Goal: Task Accomplishment & Management: Use online tool/utility

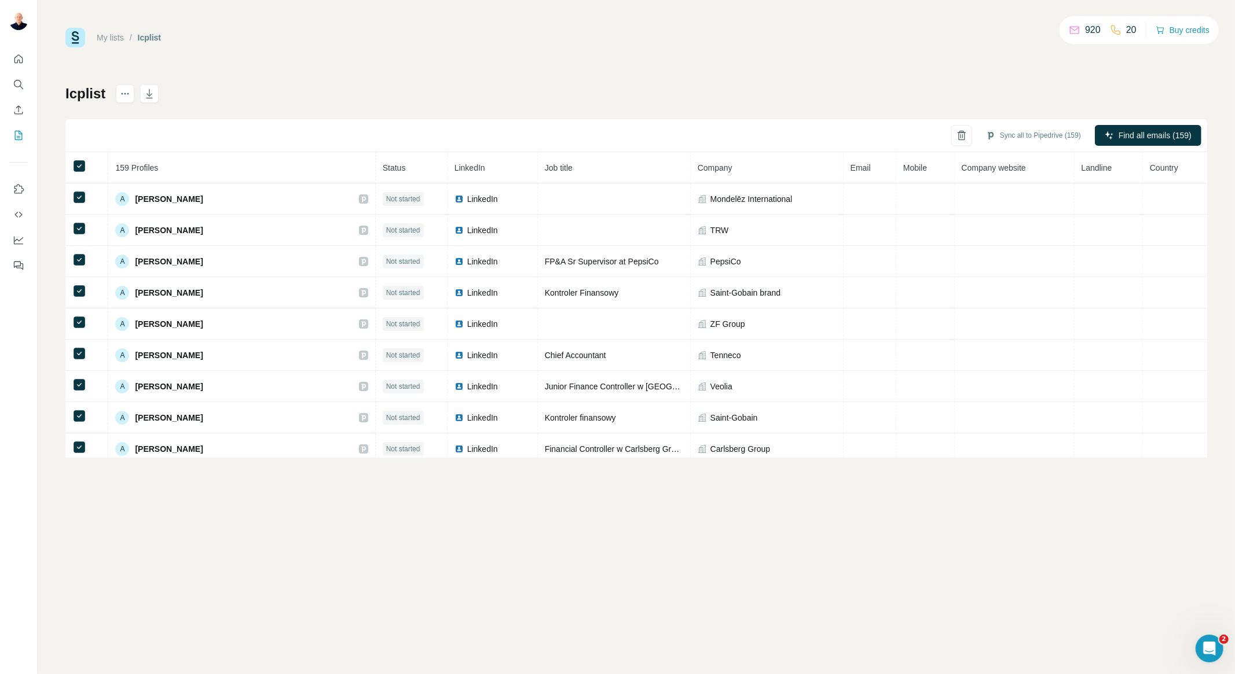
scroll to position [4756, 0]
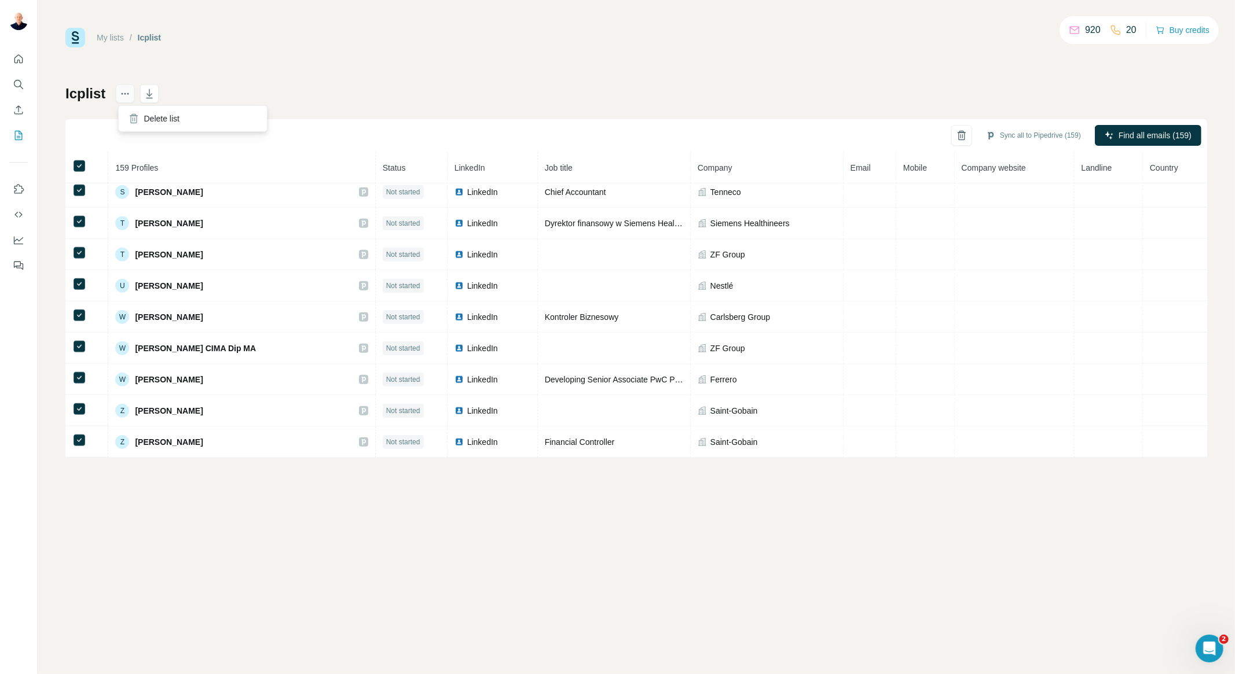
click at [131, 95] on icon "actions" at bounding box center [125, 94] width 12 height 12
click at [145, 118] on div "Delete list" at bounding box center [193, 118] width 144 height 21
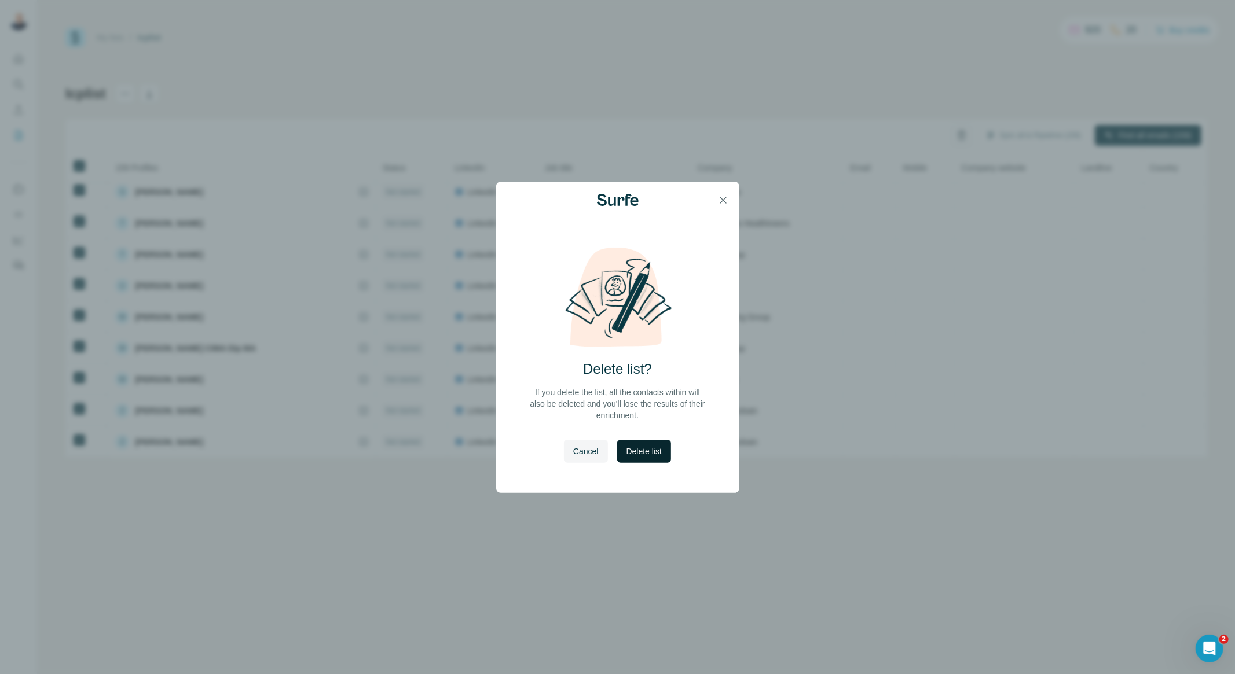
click at [630, 458] on button "Delete list" at bounding box center [644, 451] width 54 height 23
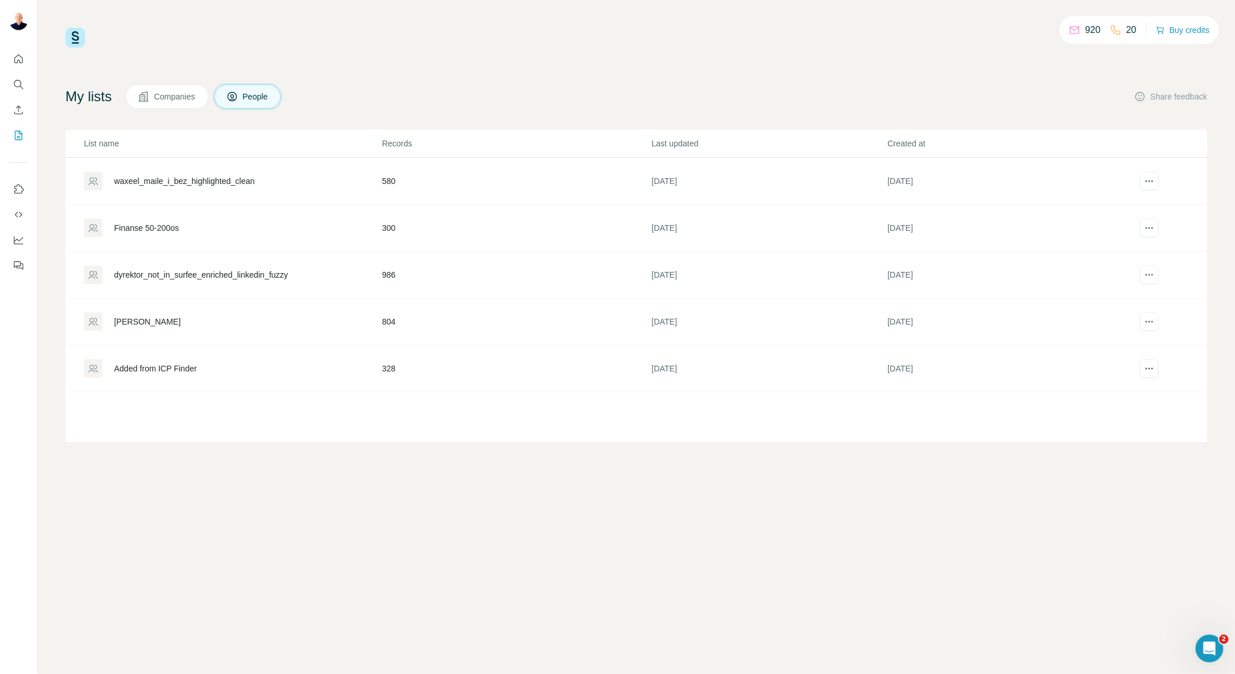
click at [172, 93] on span "Companies" at bounding box center [175, 97] width 42 height 12
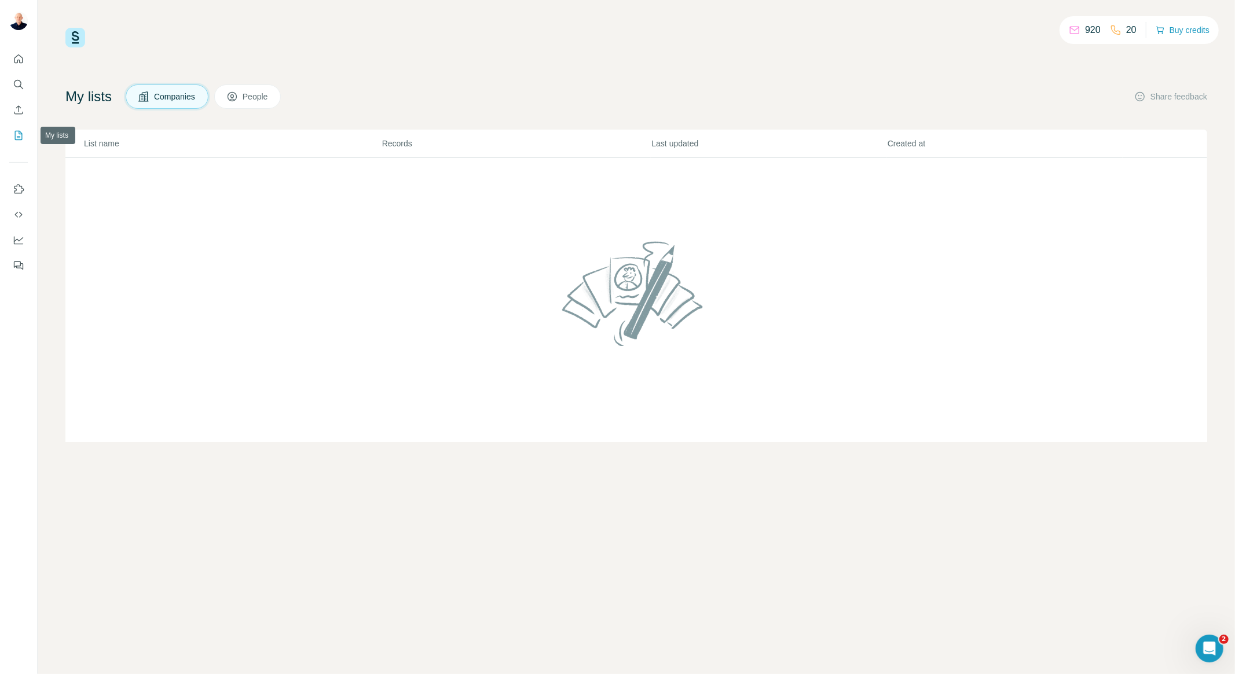
click at [15, 133] on icon "My lists" at bounding box center [19, 135] width 8 height 9
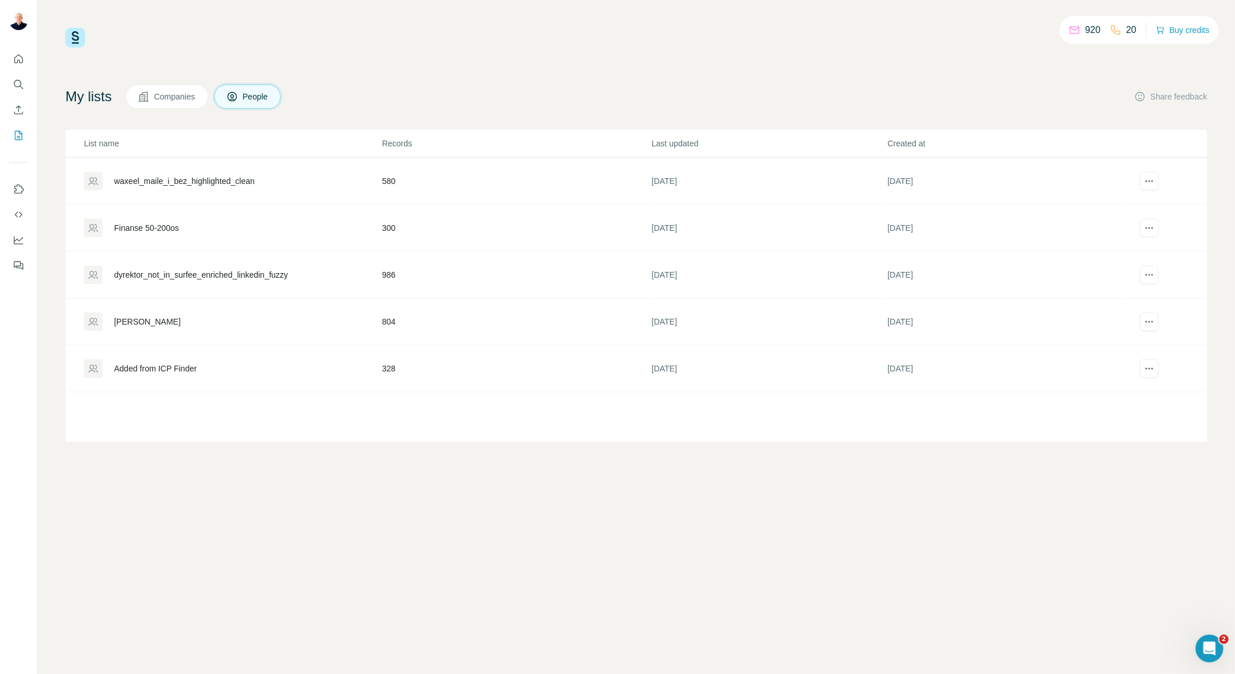
click at [181, 364] on div "Added from ICP Finder" at bounding box center [155, 369] width 83 height 12
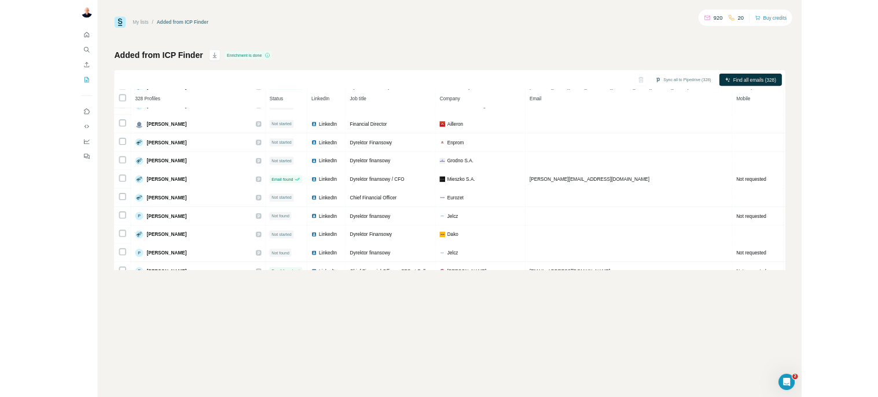
scroll to position [1184, 0]
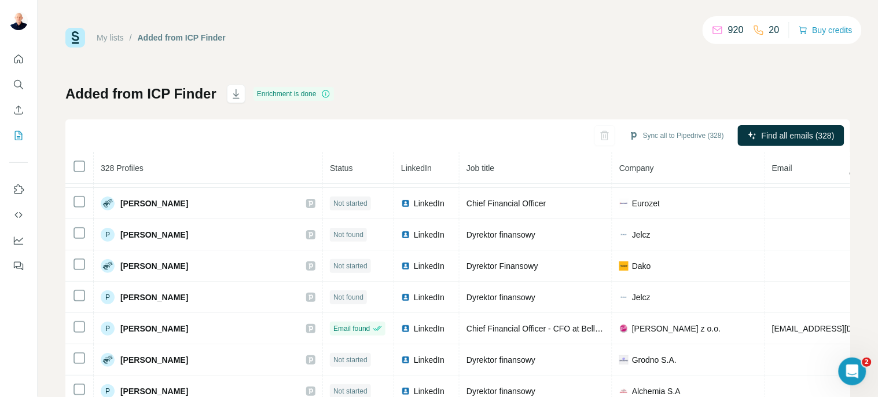
click at [574, 111] on div "Added from ICP Finder Enrichment is done Sync all to Pipedrive (328) Find all e…" at bounding box center [457, 271] width 785 height 373
click at [16, 132] on icon "My lists" at bounding box center [19, 136] width 12 height 12
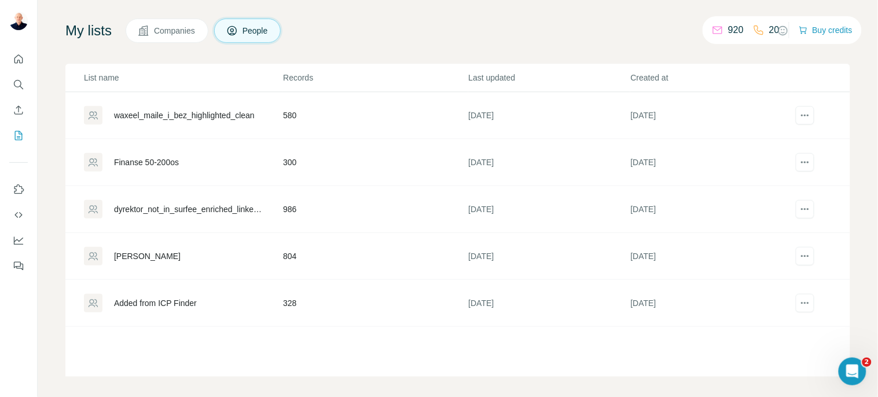
scroll to position [73, 0]
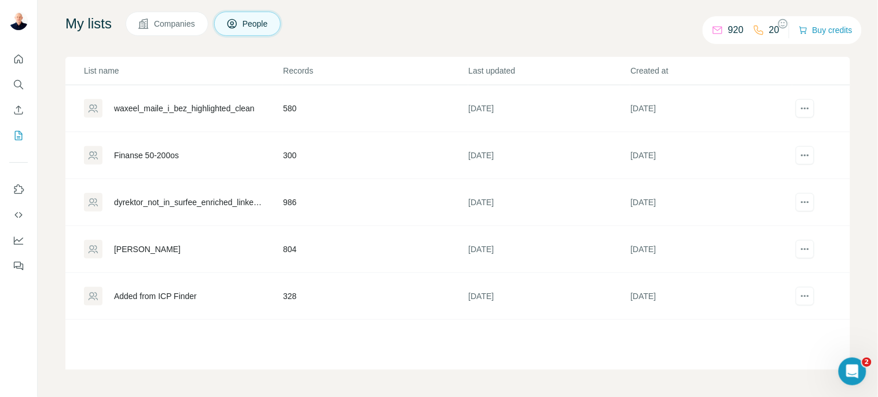
click at [197, 292] on div "Added from ICP Finder" at bounding box center [155, 296] width 83 height 12
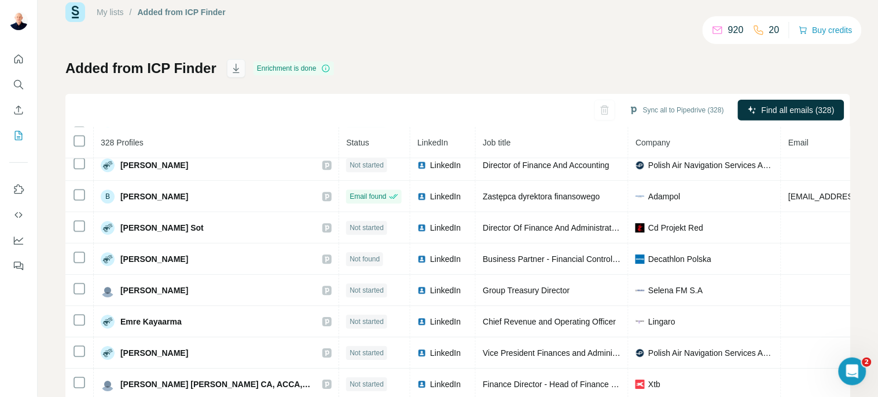
scroll to position [25, 0]
click at [22, 114] on icon "Enrich CSV" at bounding box center [19, 110] width 12 height 12
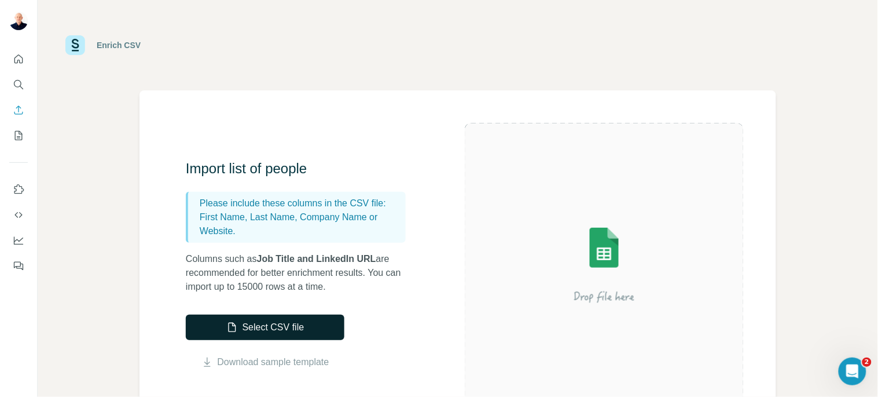
click at [284, 322] on button "Select CSV file" at bounding box center [265, 326] width 159 height 25
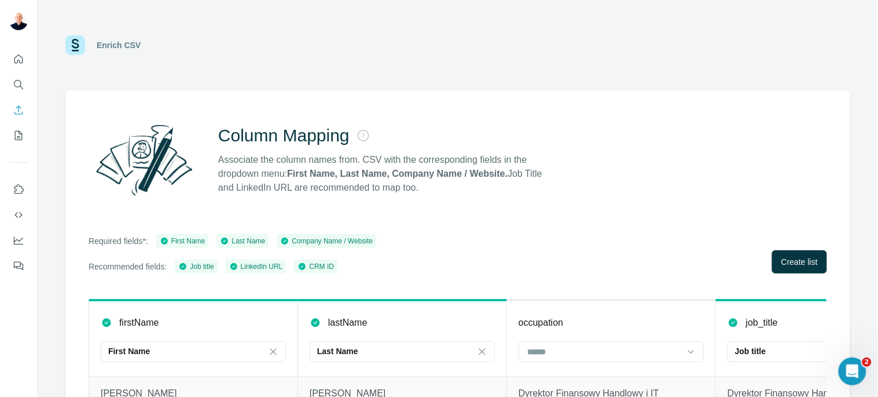
scroll to position [109, 0]
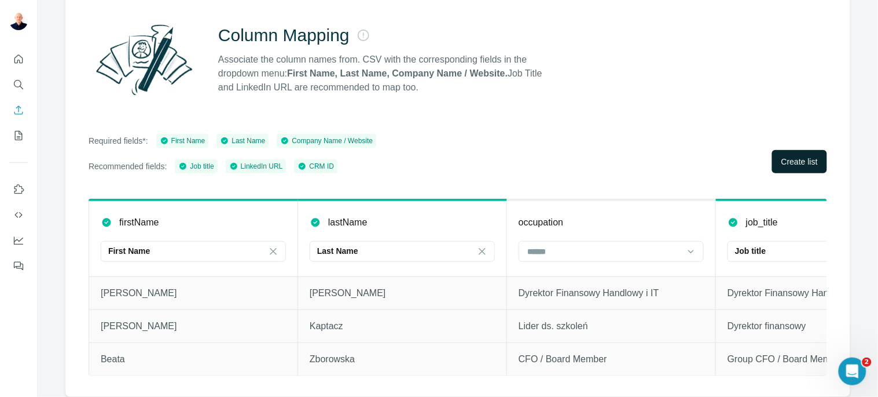
click at [790, 157] on span "Create list" at bounding box center [799, 162] width 36 height 12
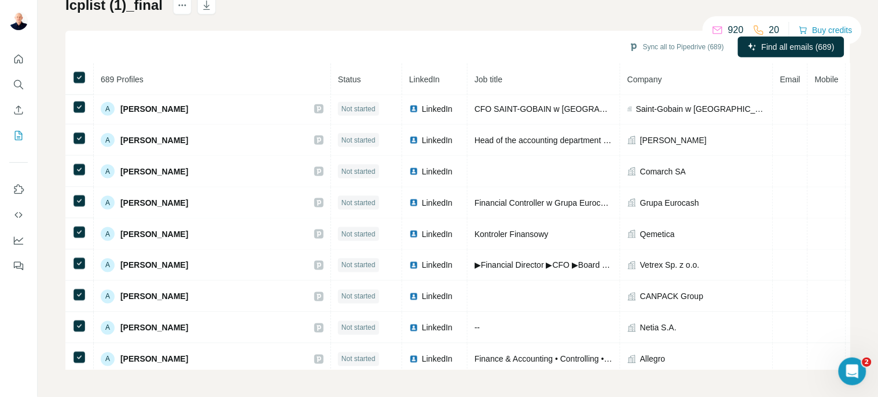
scroll to position [377, 0]
click at [808, 49] on span "Find all emails (689)" at bounding box center [798, 47] width 73 height 12
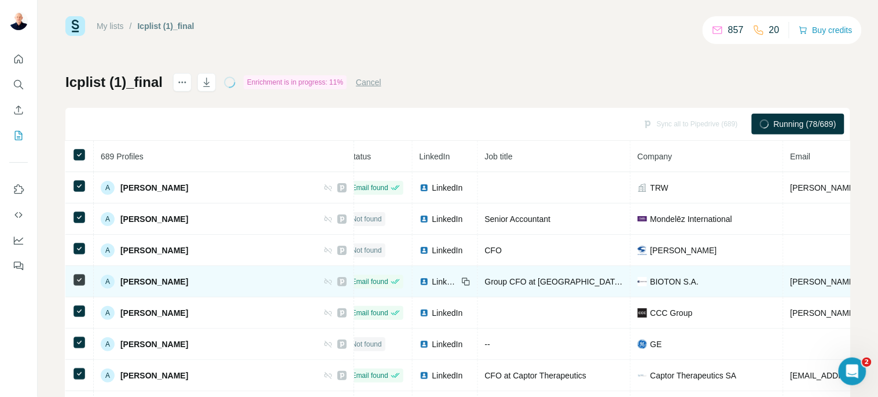
scroll to position [0, 0]
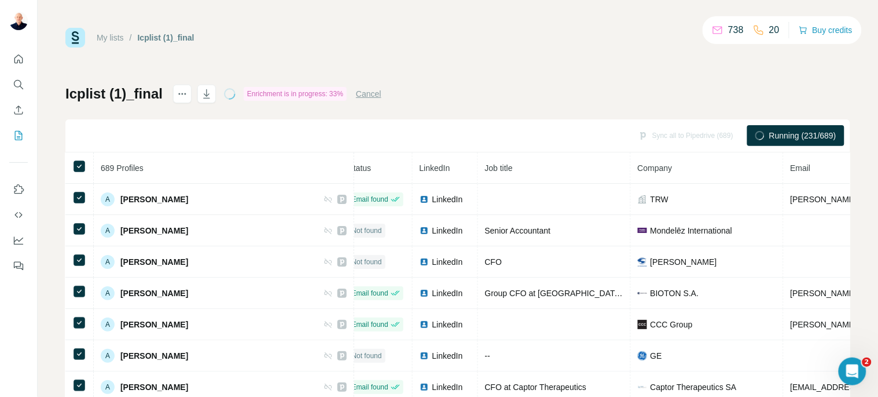
click at [581, 83] on div "My lists / Icplist (1)_final 738 20 Buy credits Icplist (1)_final Enrichment is…" at bounding box center [457, 243] width 785 height 430
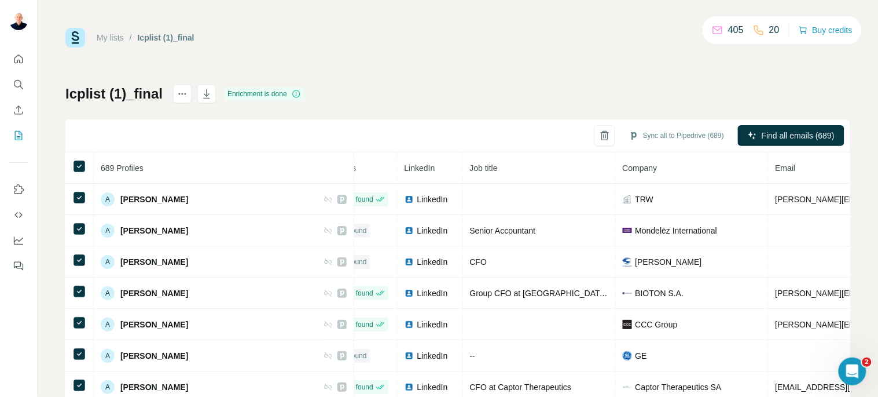
click at [595, 96] on div "Icplist (1)_final Enrichment is done Sync all to Pipedrive (689) Find all email…" at bounding box center [457, 271] width 785 height 373
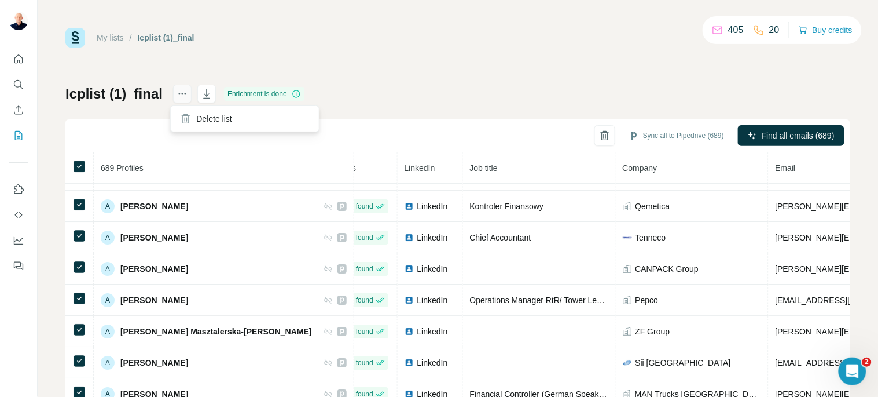
click at [185, 93] on icon "actions" at bounding box center [186, 94] width 2 height 2
click at [201, 95] on icon "button" at bounding box center [207, 94] width 12 height 12
click at [660, 135] on button "Sync all to Pipedrive (689)" at bounding box center [676, 135] width 111 height 17
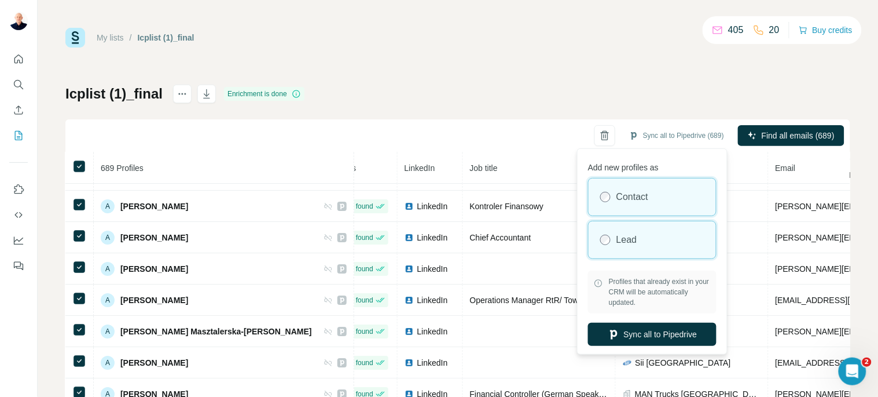
click at [614, 203] on div "Contact" at bounding box center [652, 196] width 127 height 37
click at [615, 238] on div "Lead" at bounding box center [652, 239] width 127 height 37
click at [641, 197] on label "Contact" at bounding box center [632, 197] width 32 height 14
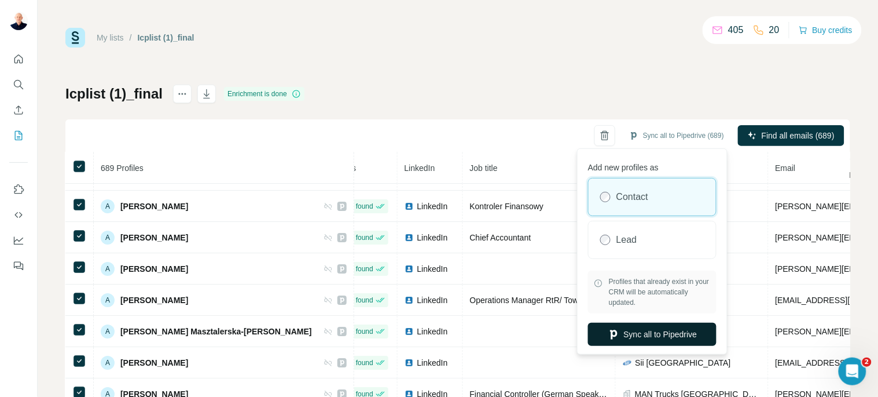
click at [641, 334] on button "Sync all to Pipedrive" at bounding box center [652, 333] width 129 height 23
